Goal: Task Accomplishment & Management: Complete application form

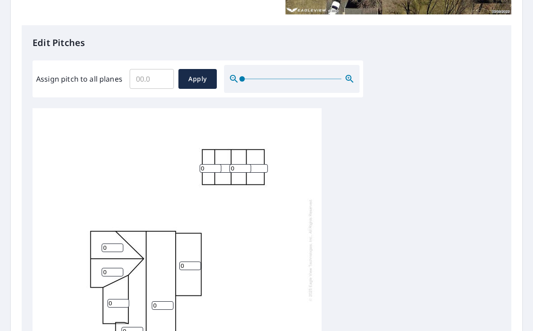
scroll to position [221, 0]
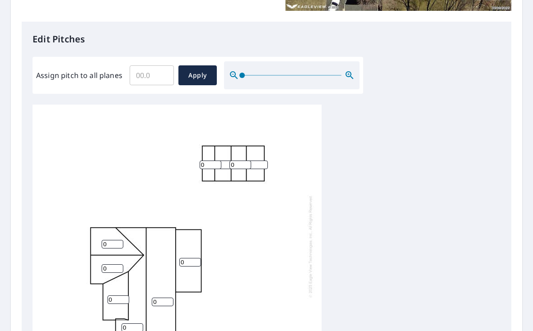
click at [211, 161] on input "0" at bounding box center [210, 165] width 22 height 9
type input "02"
click at [289, 202] on div "0 0 0 0 0 0 0 0 0 02" at bounding box center [176, 246] width 289 height 283
click at [224, 161] on input "0" at bounding box center [225, 165] width 22 height 9
click at [201, 161] on input "02" at bounding box center [210, 165] width 22 height 9
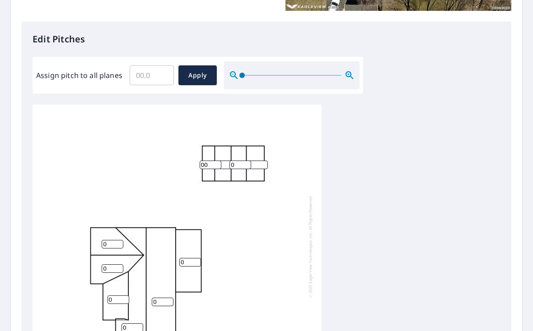
type input "00"
click at [224, 161] on input "number" at bounding box center [225, 165] width 22 height 9
type input "6"
click at [238, 161] on input "0" at bounding box center [240, 165] width 22 height 9
type input "6"
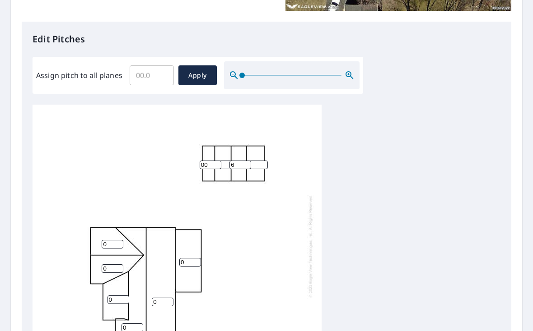
click at [265, 161] on input "0" at bounding box center [257, 165] width 22 height 9
type input "2"
click at [273, 232] on div "0 0 0 0 0 0 2 6 6 00" at bounding box center [176, 246] width 289 height 283
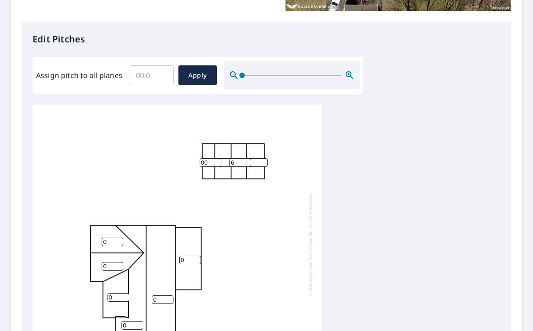
scroll to position [2, 0]
click at [107, 227] on div "0 0 0 0 0 0 2 6 6 00" at bounding box center [176, 243] width 289 height 283
click at [105, 238] on input "0" at bounding box center [113, 242] width 22 height 9
type input "3"
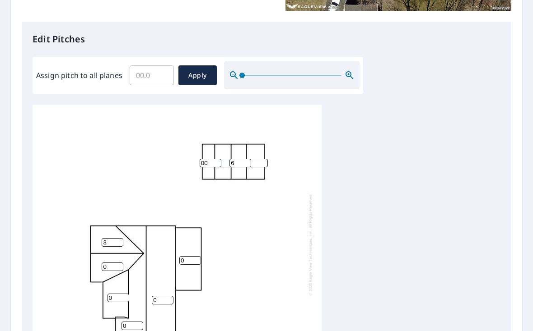
click at [115, 263] on input "0" at bounding box center [113, 267] width 22 height 9
type input "3"
click at [122, 294] on input "0" at bounding box center [118, 298] width 22 height 9
type input "2"
click at [195, 256] on input "0" at bounding box center [190, 260] width 22 height 9
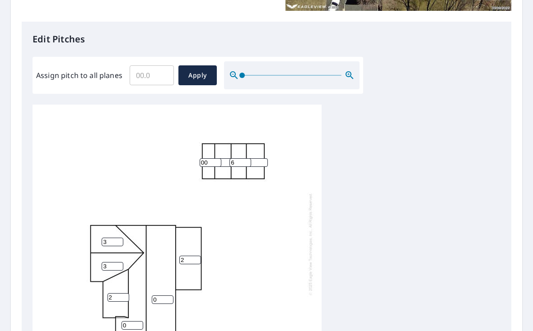
type input "2"
click at [167, 296] on input "0" at bounding box center [163, 300] width 22 height 9
type input "3"
click at [135, 321] on input "0" at bounding box center [132, 325] width 22 height 9
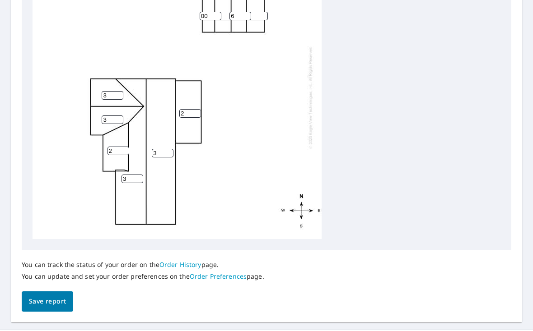
scroll to position [0, 0]
type input "3"
click at [249, 13] on input "6" at bounding box center [240, 16] width 22 height 9
click at [259, 13] on input "2" at bounding box center [257, 16] width 22 height 9
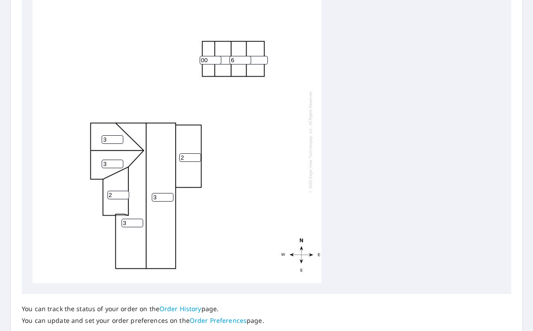
scroll to position [376, 0]
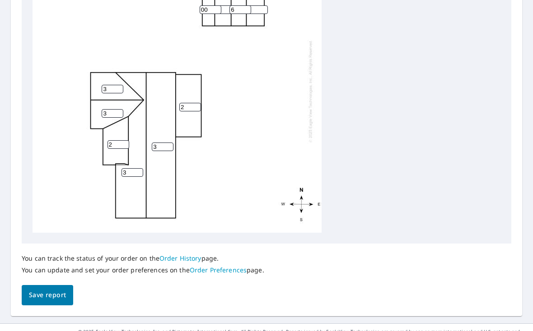
click at [54, 290] on span "Save report" at bounding box center [47, 295] width 37 height 11
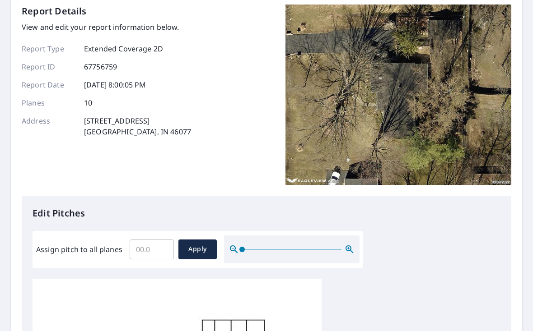
scroll to position [0, 0]
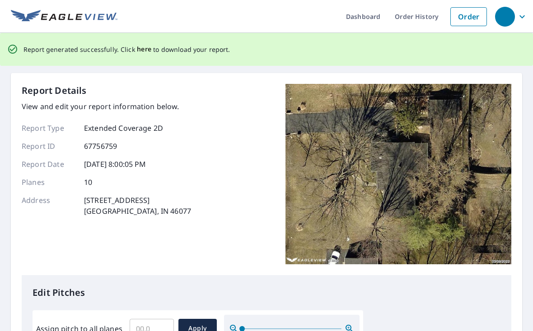
click at [137, 51] on span "here" at bounding box center [144, 49] width 15 height 11
